Goal: Task Accomplishment & Management: Manage account settings

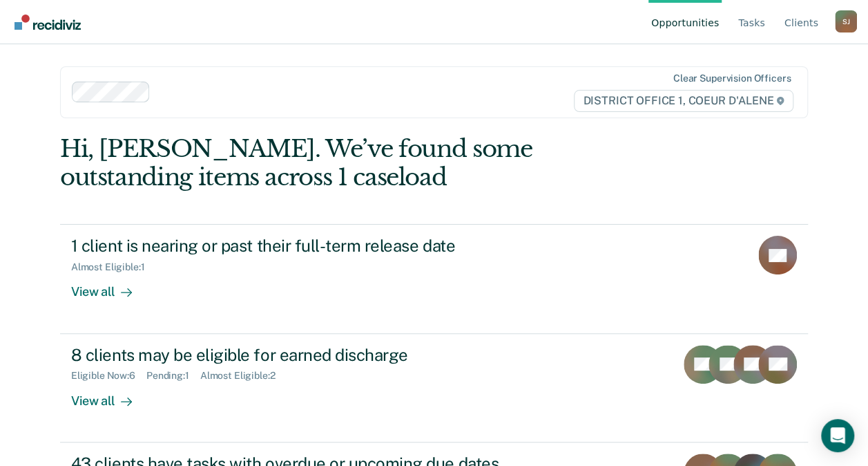
click at [738, 21] on ul "Opportunities Tasks Client s" at bounding box center [742, 22] width 186 height 44
click at [743, 21] on link "Tasks" at bounding box center [752, 22] width 32 height 44
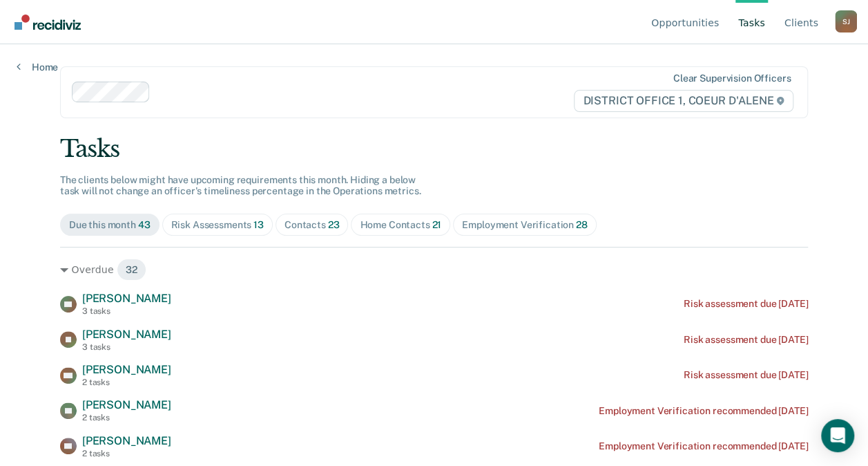
click at [318, 222] on div "Contacts 23" at bounding box center [312, 225] width 55 height 12
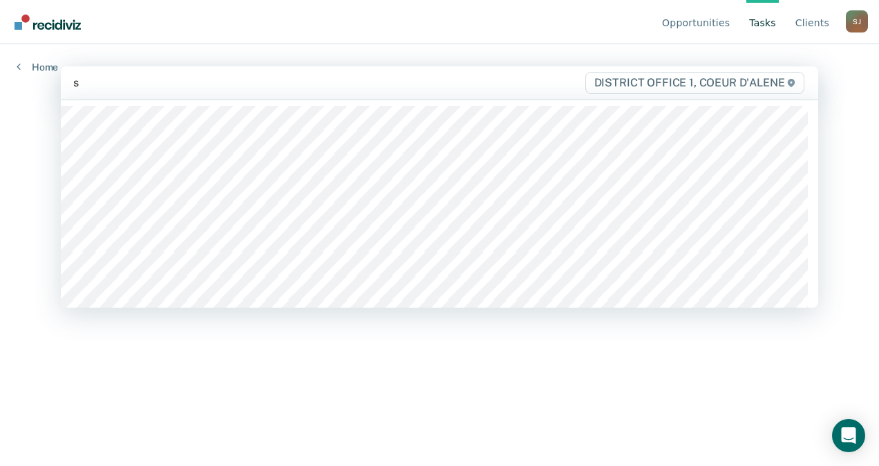
type input "sc"
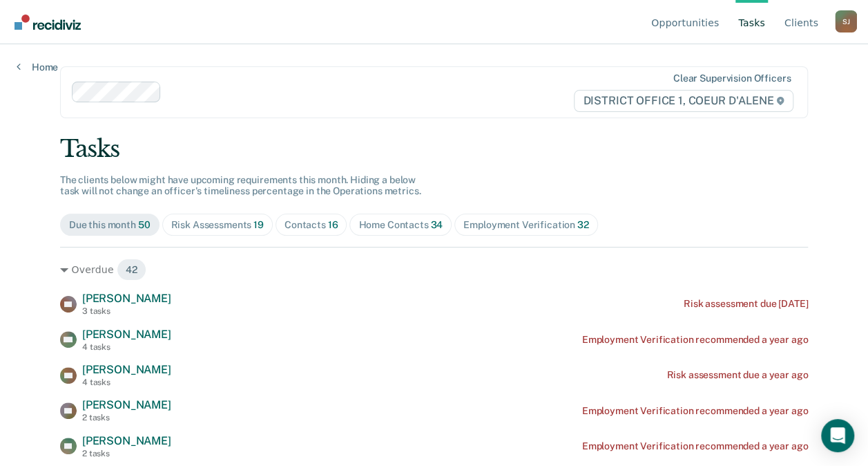
click at [289, 227] on div "Contacts 16" at bounding box center [312, 225] width 54 height 12
